Goal: Task Accomplishment & Management: Complete application form

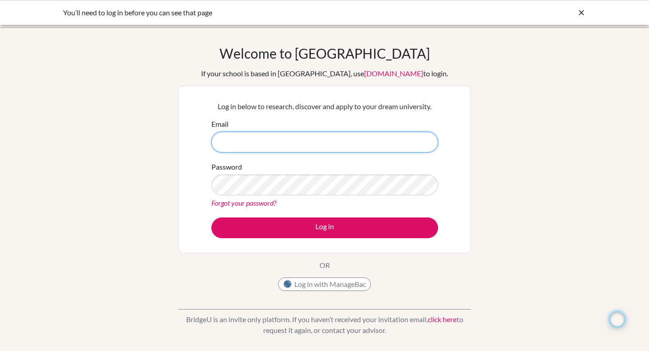
type input "j.wornstaff@criacademy.com"
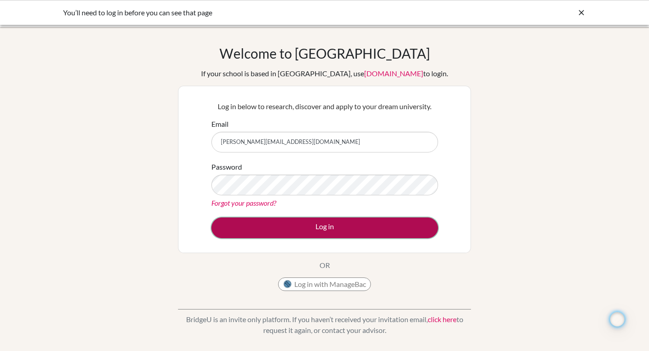
click at [323, 224] on button "Log in" at bounding box center [324, 227] width 227 height 21
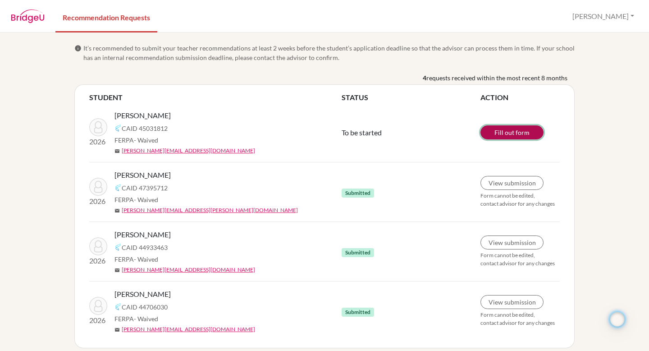
click at [513, 128] on link "Fill out form" at bounding box center [511, 132] width 63 height 14
